Goal: Task Accomplishment & Management: Use online tool/utility

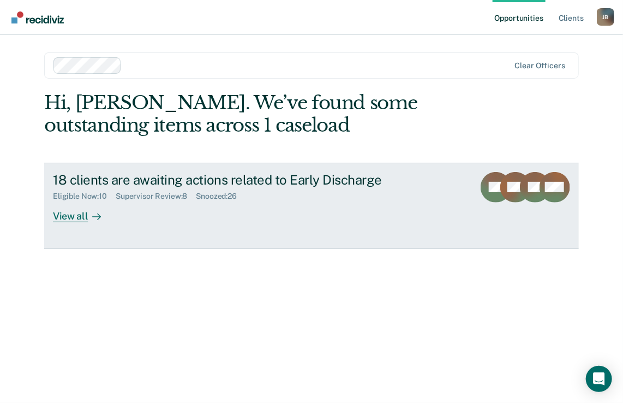
click at [73, 217] on div "View all" at bounding box center [83, 211] width 61 height 21
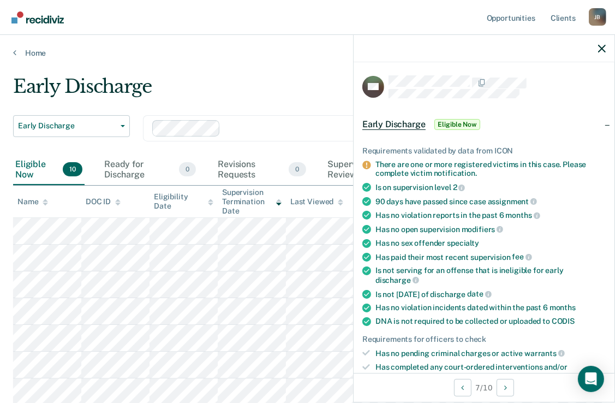
click at [465, 122] on span "Eligible Now" at bounding box center [457, 124] width 46 height 11
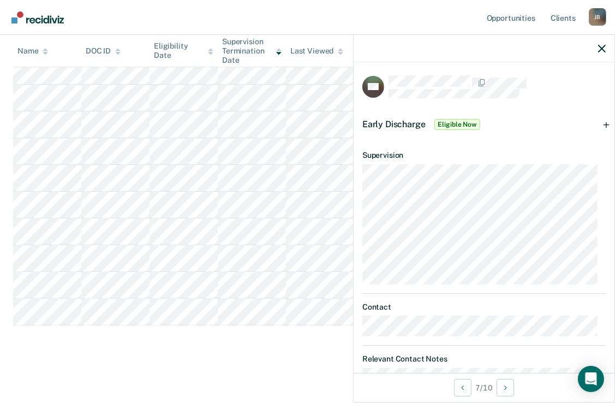
click at [466, 129] on div "Early Discharge Eligible Now" at bounding box center [422, 124] width 120 height 17
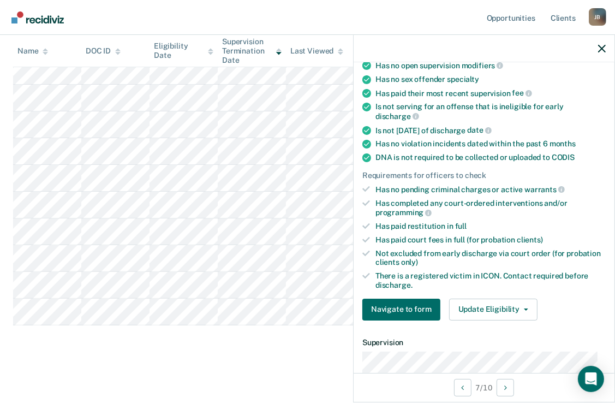
scroll to position [218, 0]
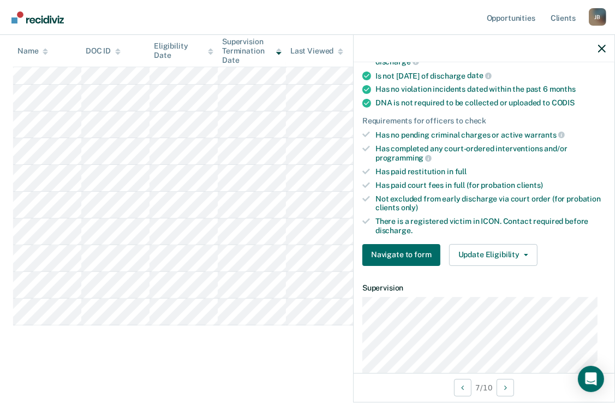
click at [396, 226] on span "discharge." at bounding box center [393, 230] width 37 height 9
click at [372, 228] on li "There is a registered victim in ICON. Contact required before discharge." at bounding box center [483, 226] width 243 height 19
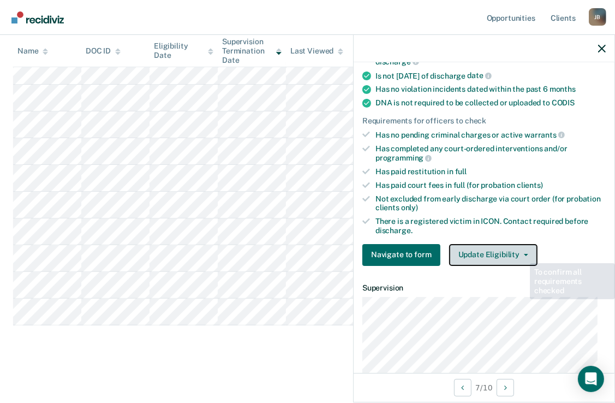
click at [523, 248] on button "Update Eligibility" at bounding box center [493, 255] width 88 height 22
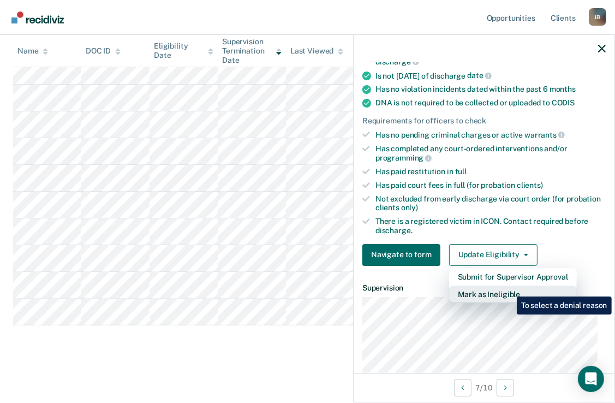
click at [508, 288] on button "Mark as Ineligible" at bounding box center [513, 293] width 128 height 17
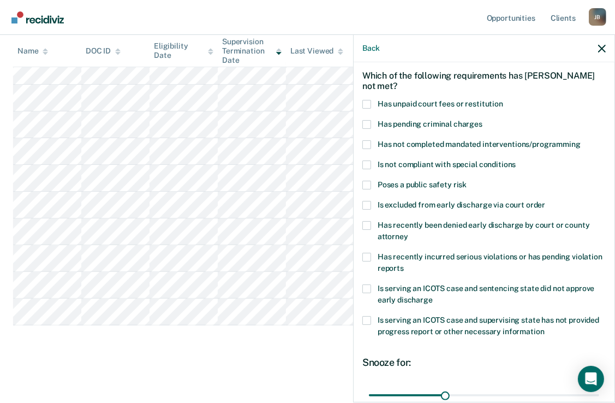
scroll to position [44, 0]
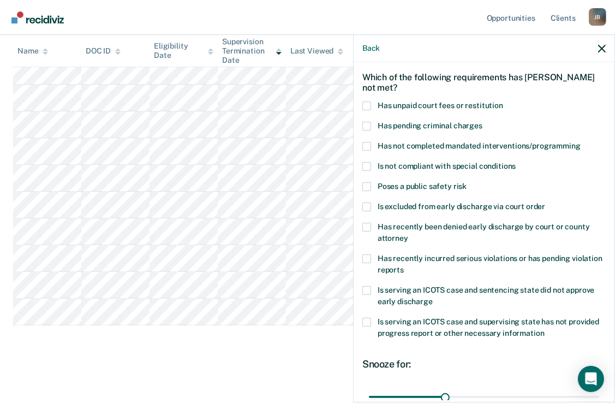
click at [373, 166] on label "Is not compliant with special conditions" at bounding box center [483, 167] width 243 height 11
click at [516, 162] on input "Is not compliant with special conditions" at bounding box center [516, 162] width 0 height 0
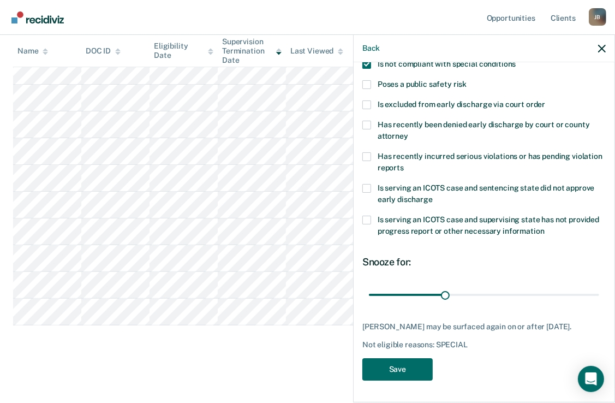
scroll to position [153, 0]
click at [416, 369] on button "Save" at bounding box center [397, 369] width 70 height 22
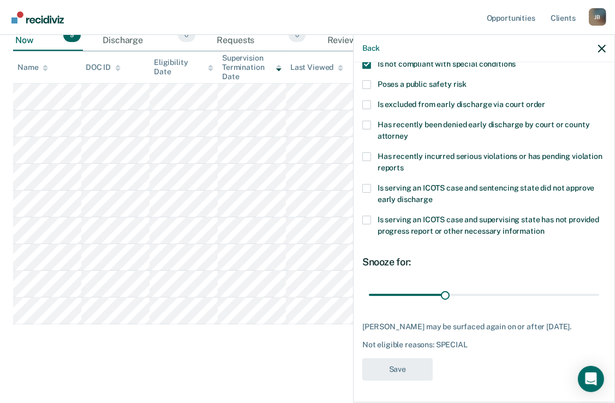
scroll to position [133, 0]
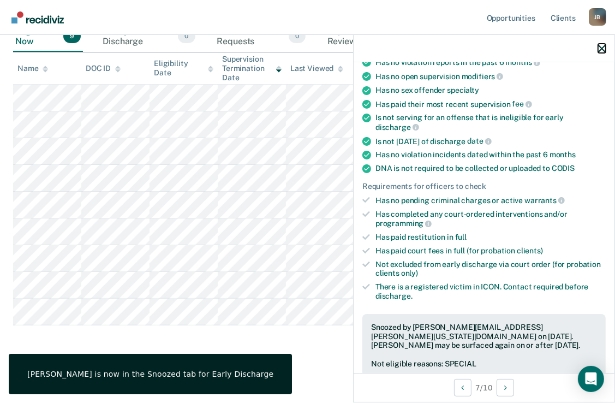
click at [600, 49] on icon "button" at bounding box center [602, 49] width 8 height 8
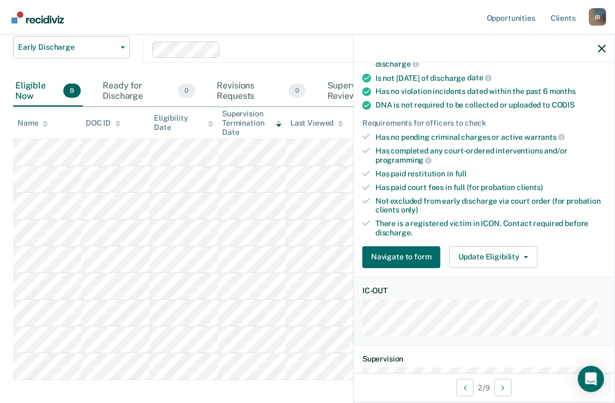
scroll to position [218, 0]
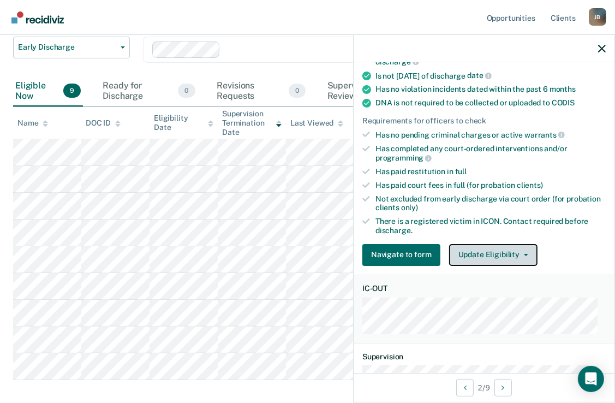
click at [519, 254] on span "button" at bounding box center [523, 255] width 9 height 2
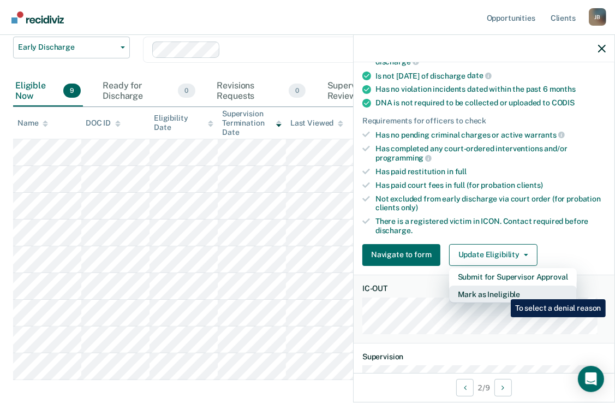
click at [502, 291] on button "Mark as Ineligible" at bounding box center [513, 293] width 128 height 17
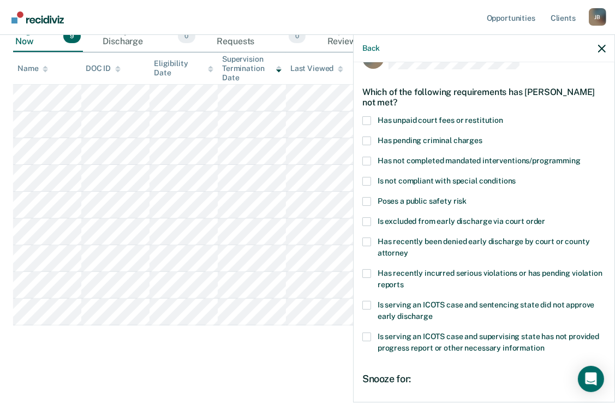
scroll to position [0, 0]
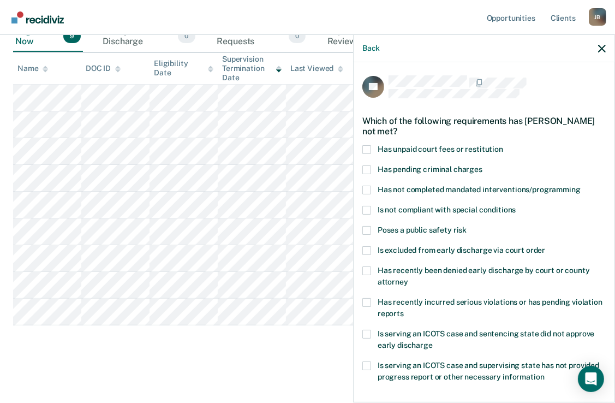
click at [367, 246] on span at bounding box center [366, 250] width 9 height 9
click at [545, 246] on input "Is excluded from early discharge via court order" at bounding box center [545, 246] width 0 height 0
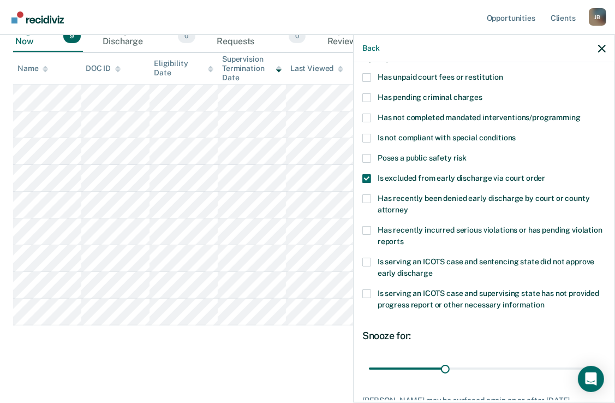
scroll to position [153, 0]
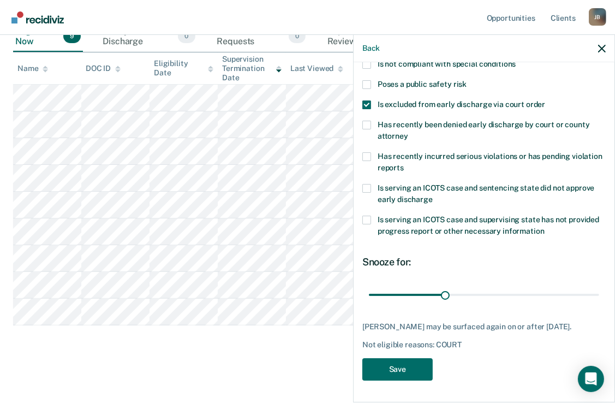
click at [404, 381] on div "AT Which of the following requirements has [PERSON_NAME] not met? Has unpaid co…" at bounding box center [483, 158] width 243 height 457
click at [404, 376] on button "Save" at bounding box center [397, 369] width 70 height 22
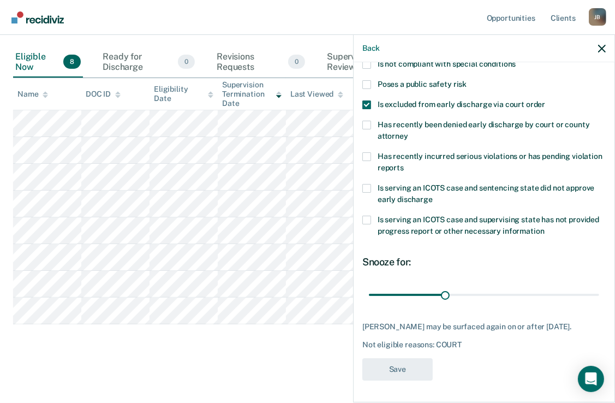
scroll to position [106, 0]
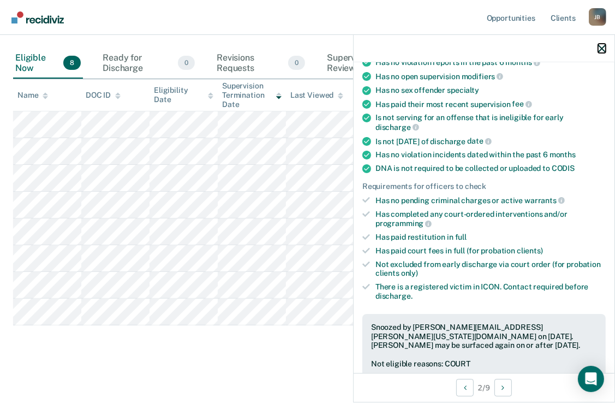
click at [603, 48] on icon "button" at bounding box center [602, 49] width 8 height 8
